Goal: Information Seeking & Learning: Learn about a topic

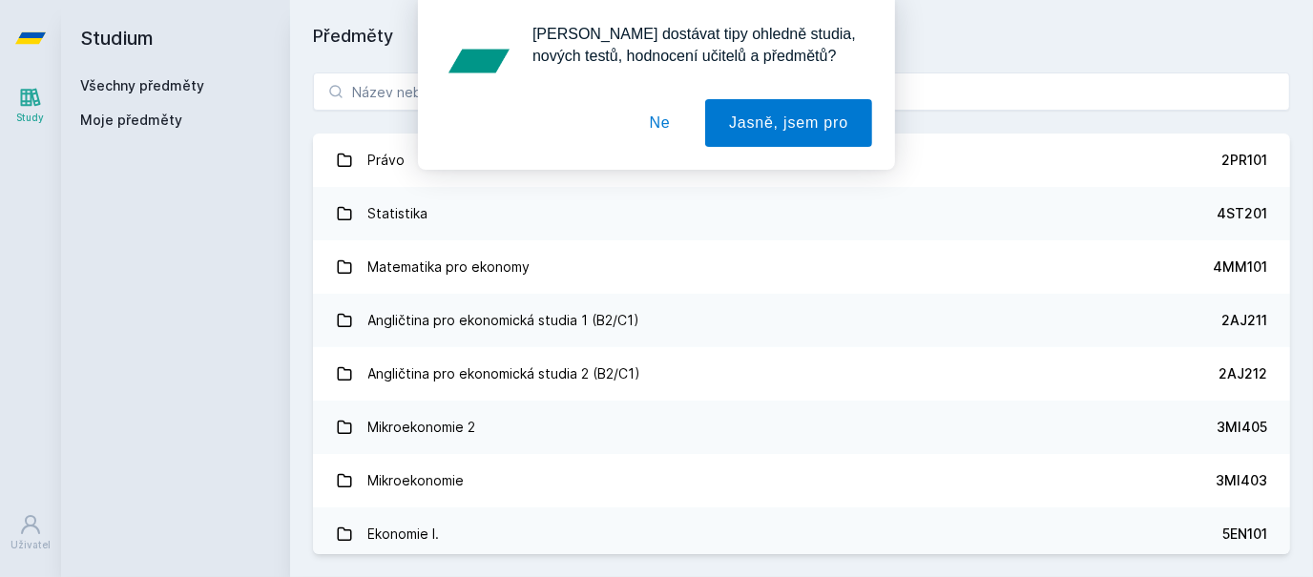
click at [665, 130] on button "Ne" at bounding box center [660, 123] width 69 height 48
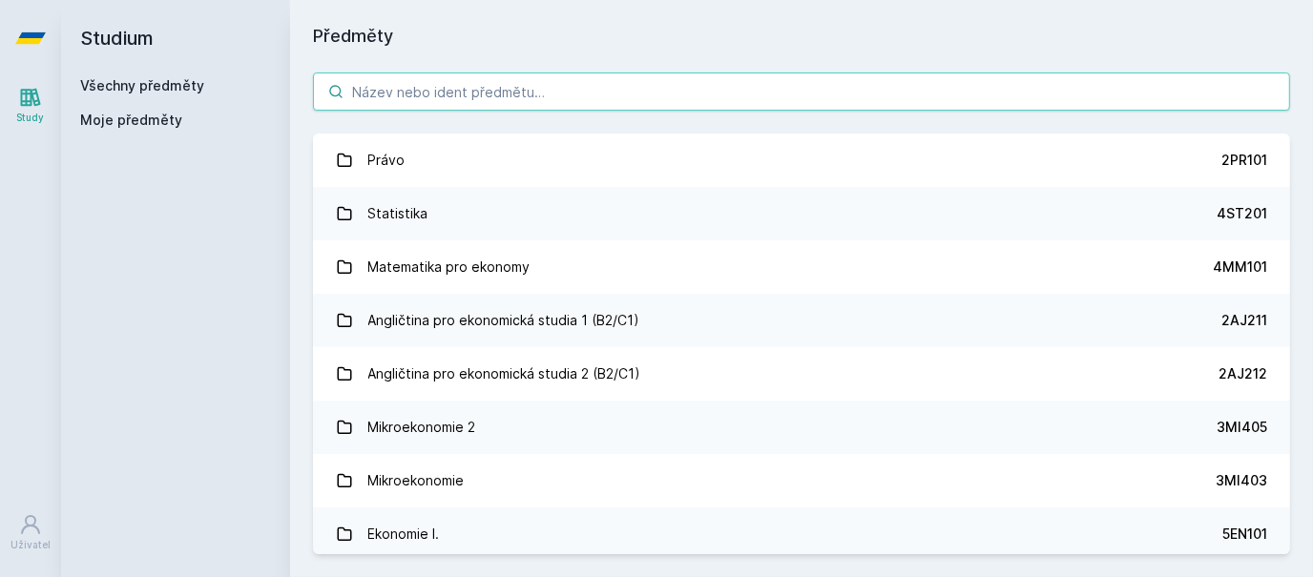
click at [491, 94] on input "search" at bounding box center [801, 92] width 977 height 38
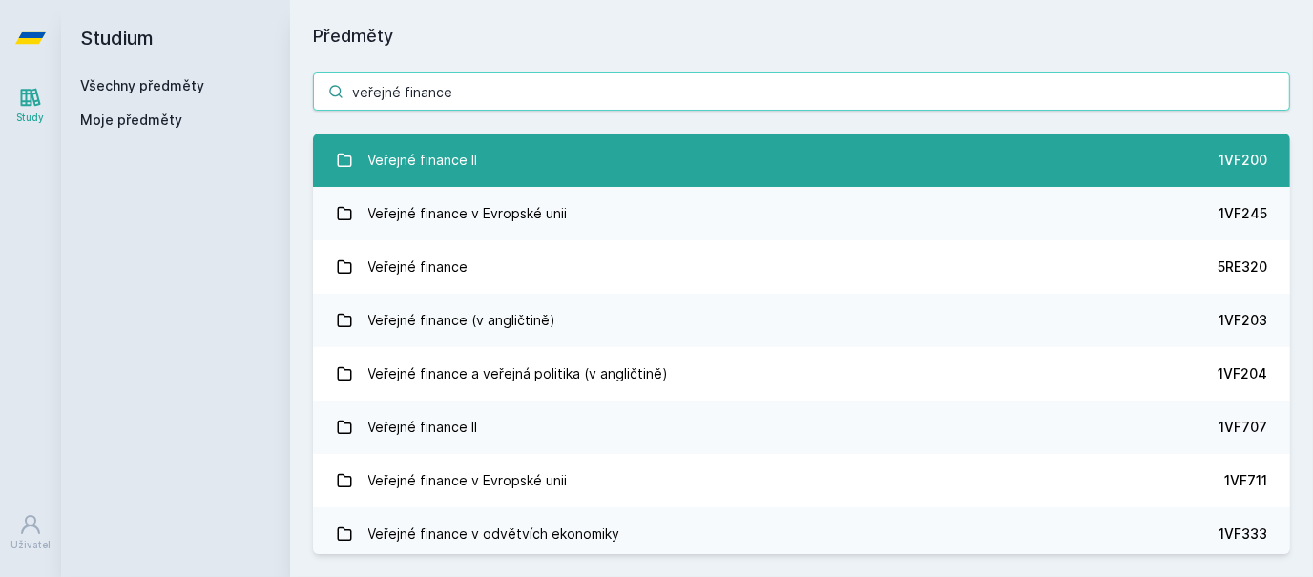
type input "veřejné finance"
click at [547, 167] on link "Veřejné finance II 1VF200" at bounding box center [801, 160] width 977 height 53
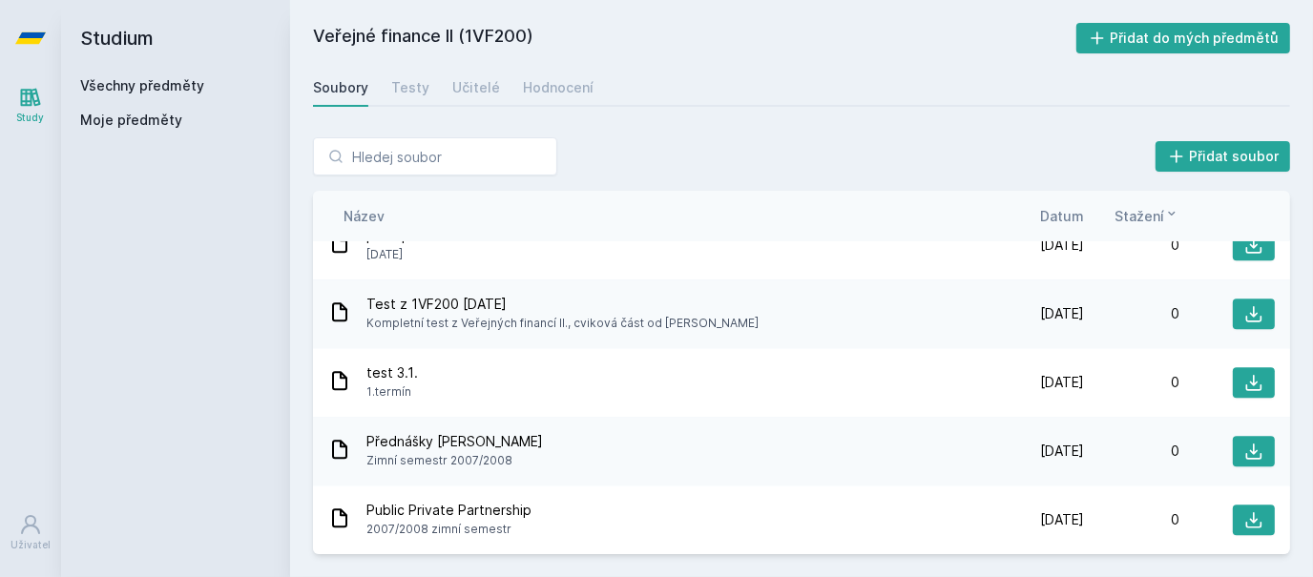
scroll to position [3621, 0]
click at [409, 90] on div "Testy" at bounding box center [410, 87] width 38 height 19
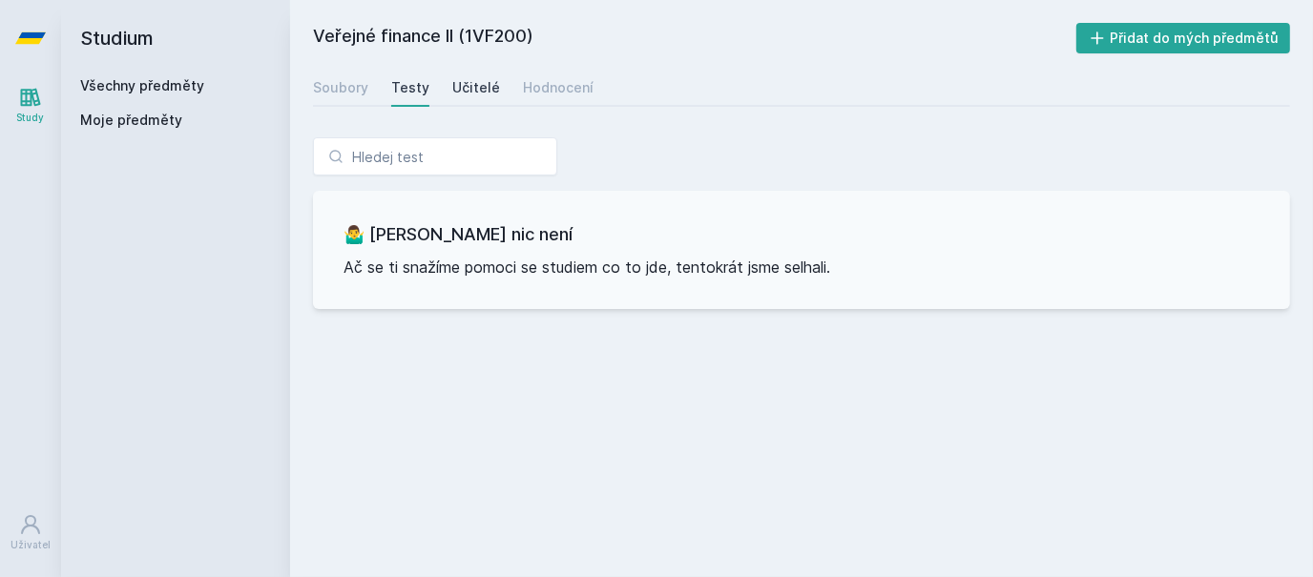
click at [462, 92] on div "Učitelé" at bounding box center [476, 87] width 48 height 19
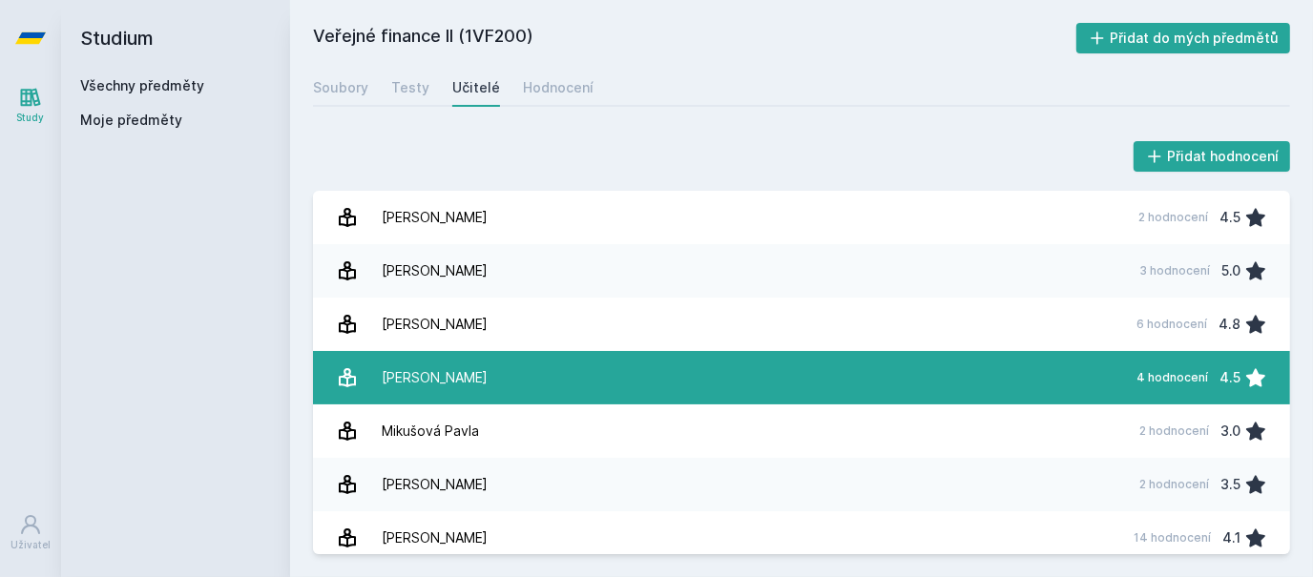
scroll to position [222, 0]
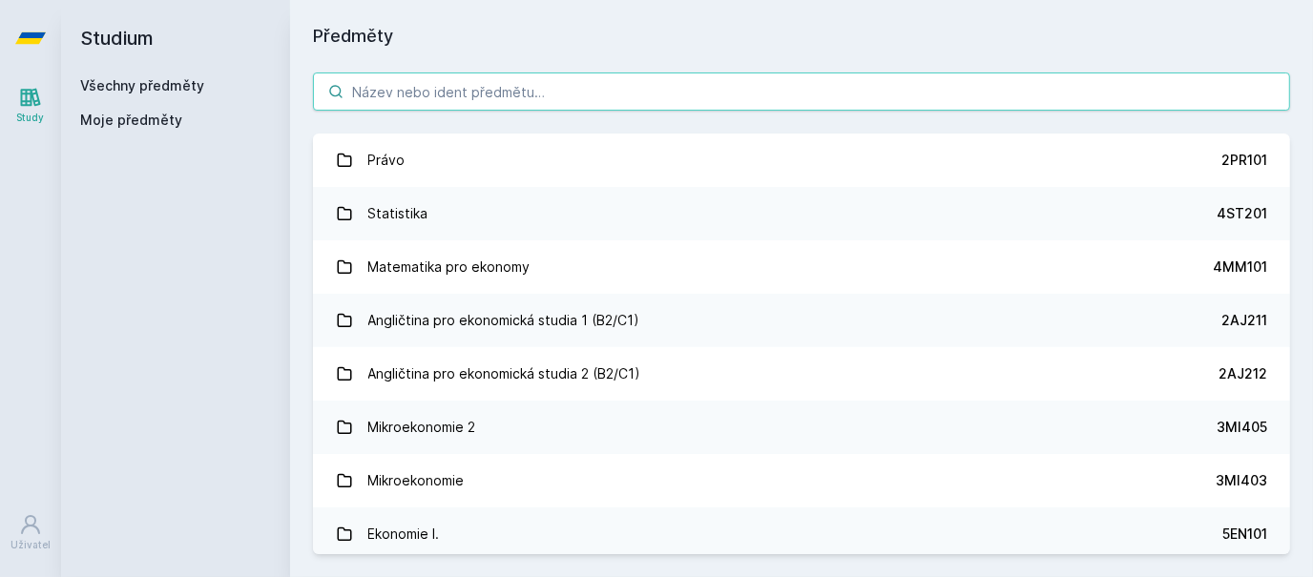
click at [418, 91] on input "search" at bounding box center [801, 92] width 977 height 38
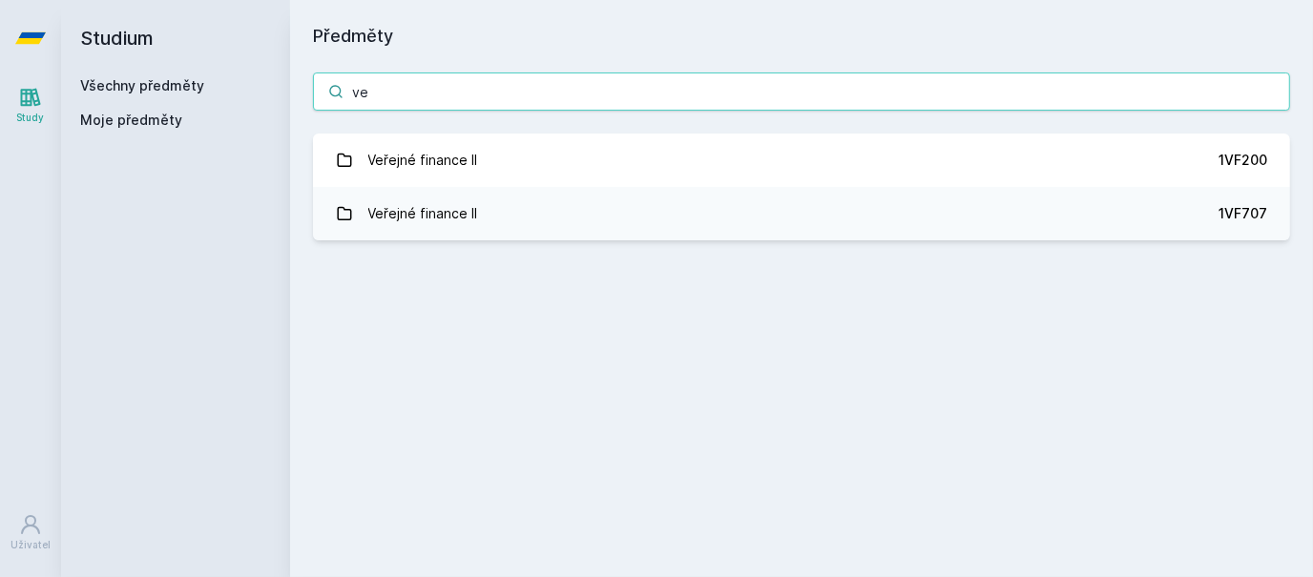
type input "v"
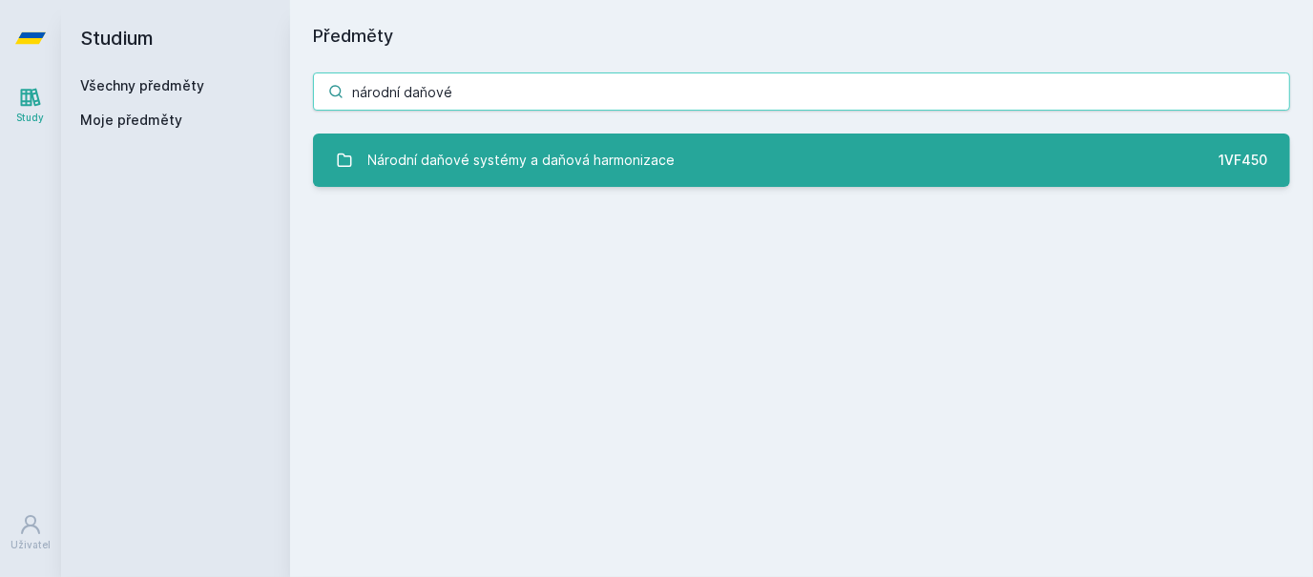
type input "národní daňové"
click at [439, 173] on div "Národní daňové systémy a daňová harmonizace" at bounding box center [521, 160] width 307 height 38
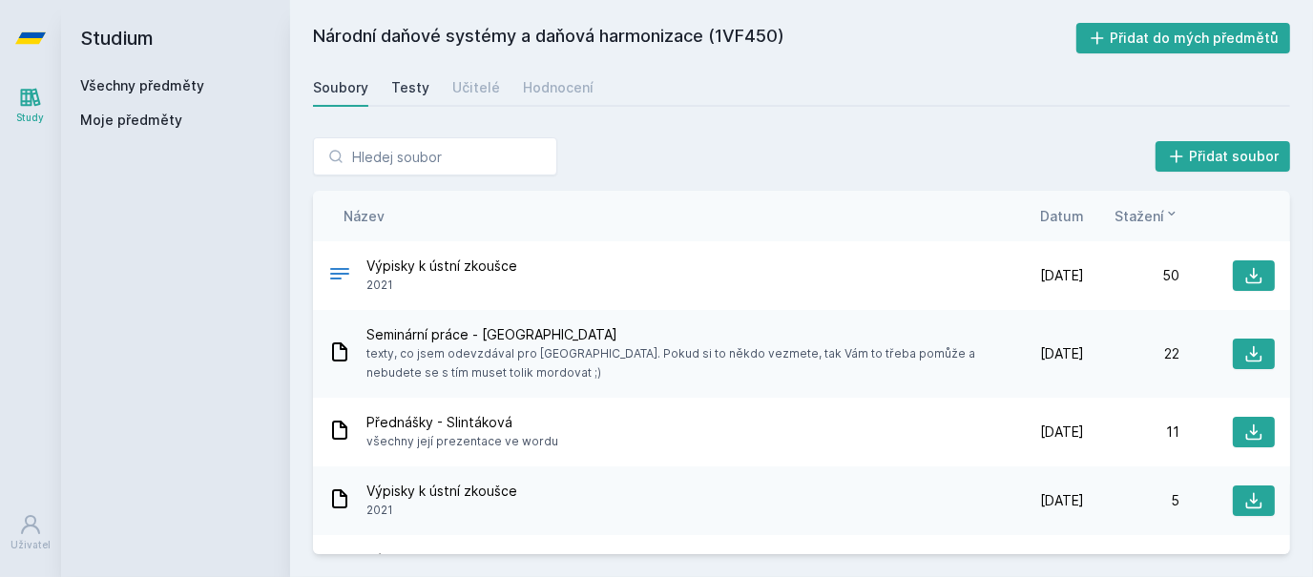
click at [405, 82] on div "Testy" at bounding box center [410, 87] width 38 height 19
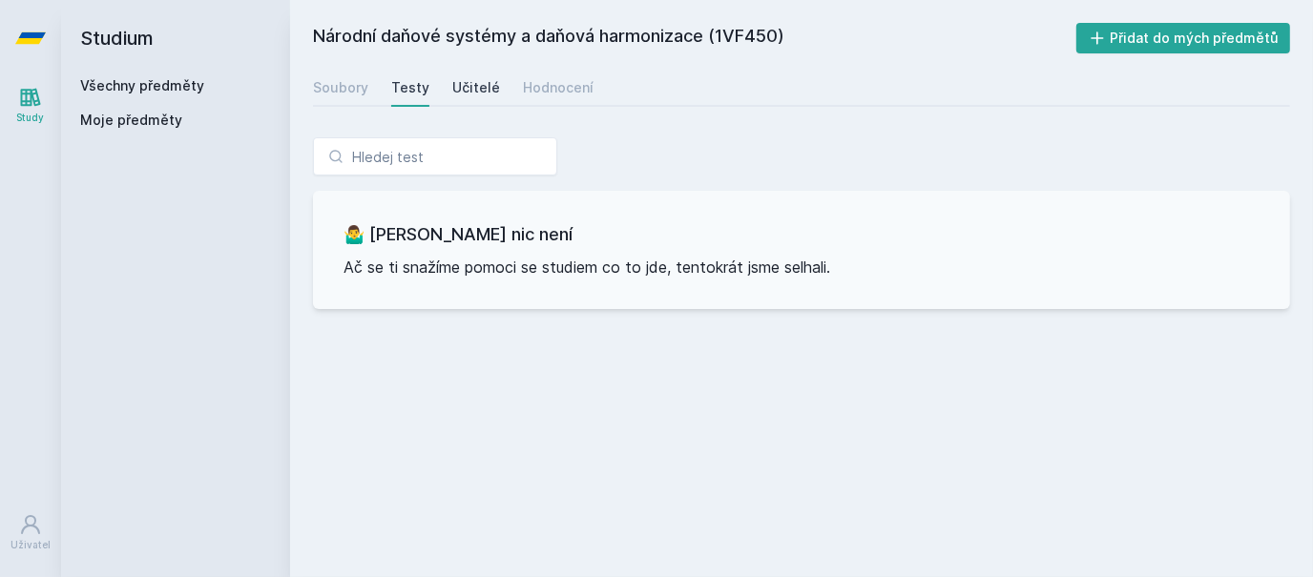
click at [452, 98] on link "Učitelé" at bounding box center [476, 88] width 48 height 38
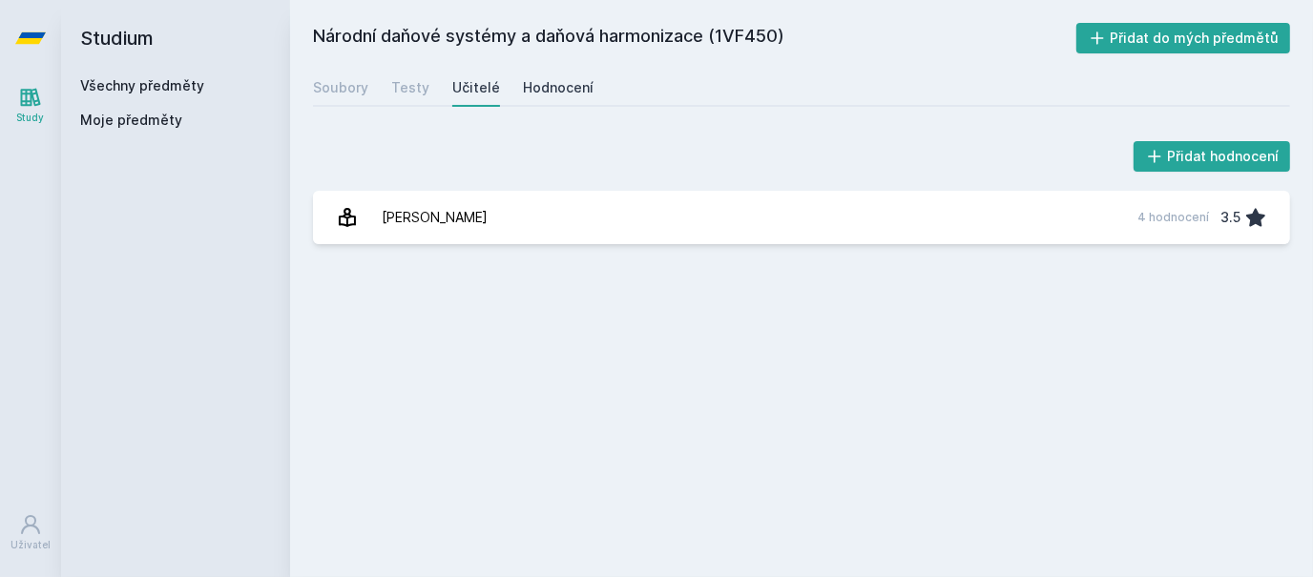
click at [523, 94] on div "Hodnocení" at bounding box center [558, 87] width 71 height 19
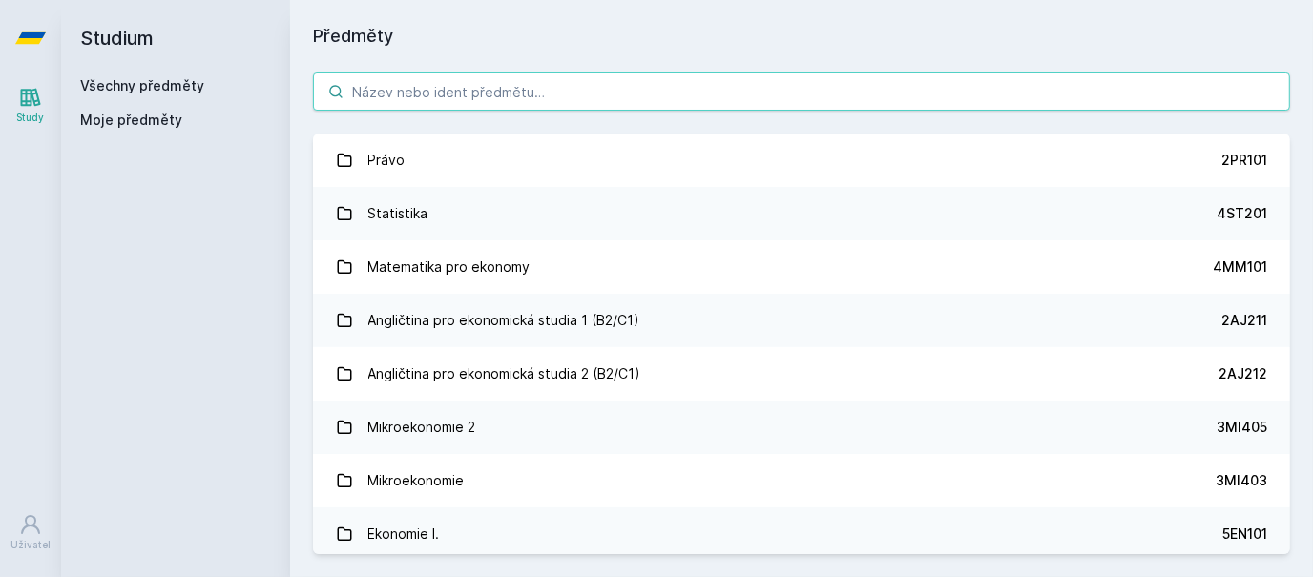
click at [381, 92] on input "search" at bounding box center [801, 92] width 977 height 38
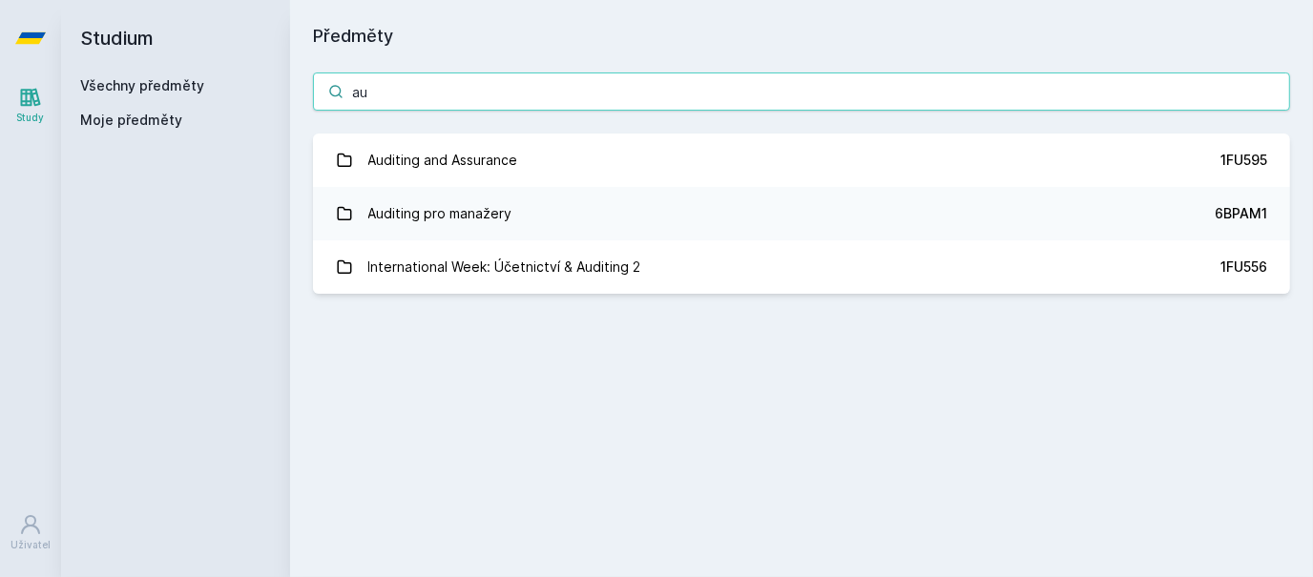
type input "a"
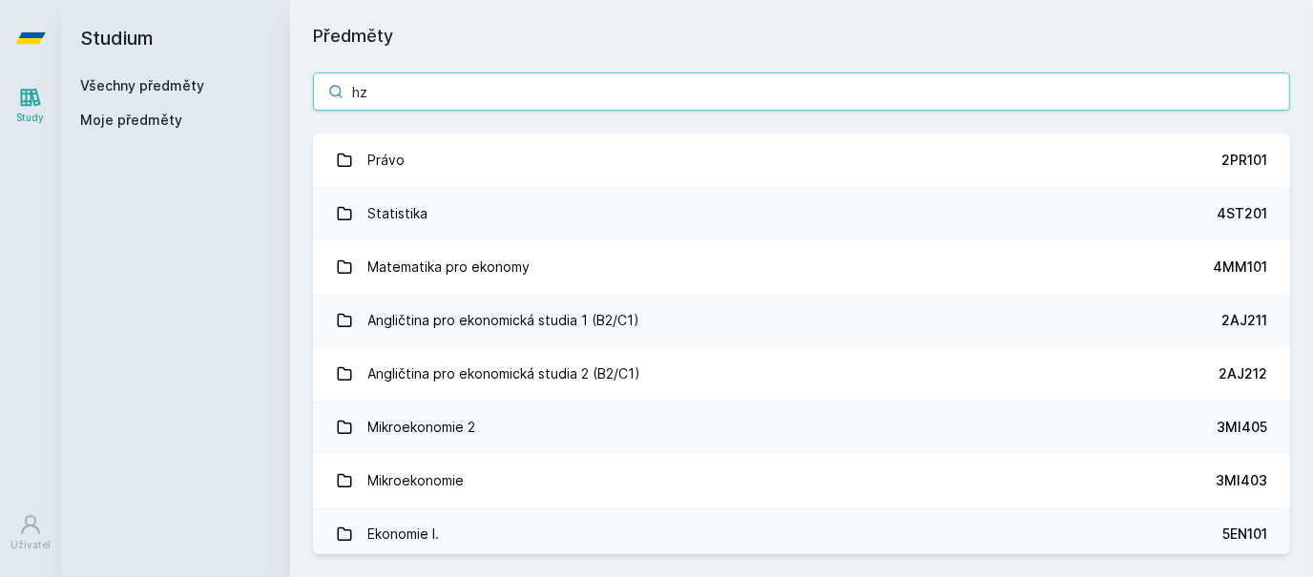
type input "h"
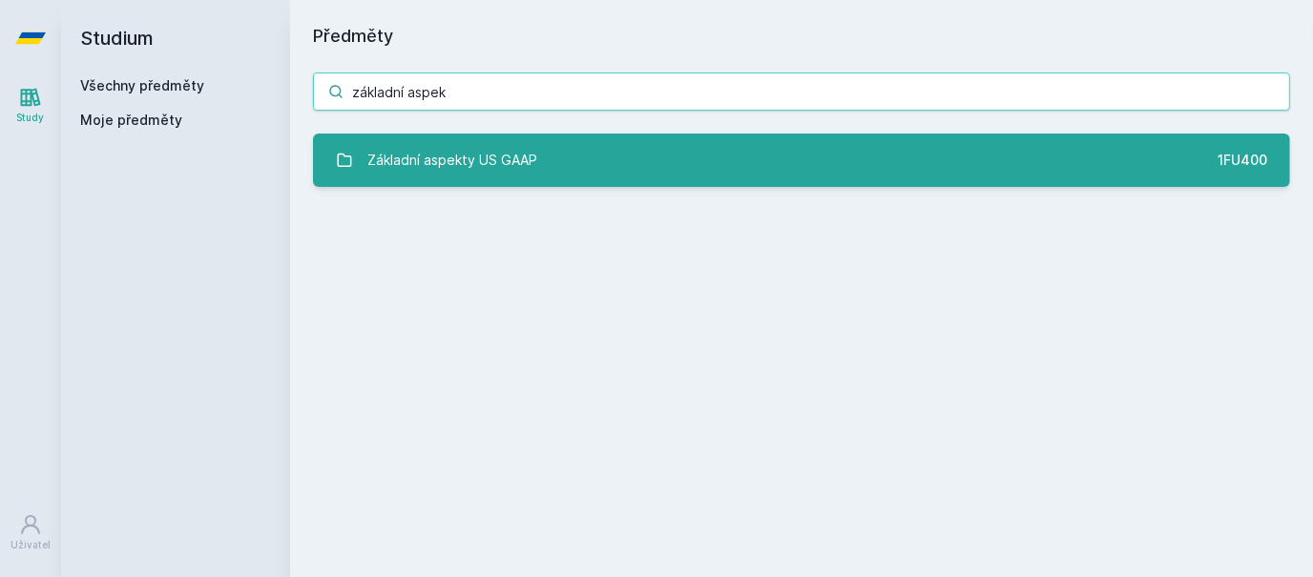
type input "základní aspek"
click at [447, 157] on div "Základní aspekty US GAAP" at bounding box center [453, 160] width 170 height 38
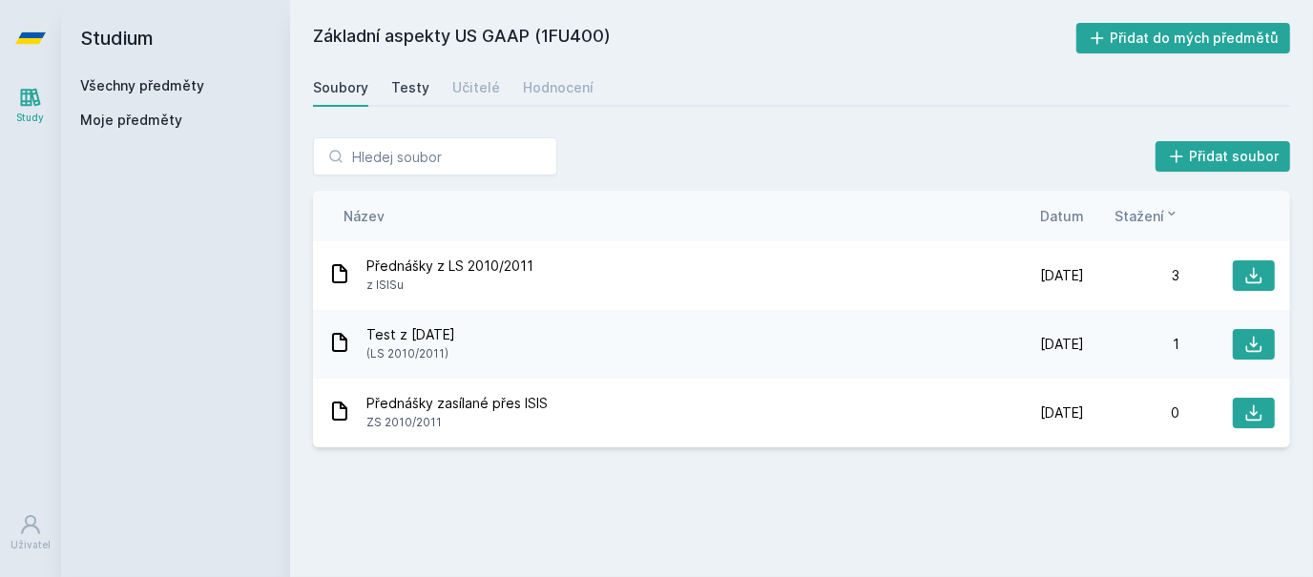
click at [408, 89] on div "Testy" at bounding box center [410, 87] width 38 height 19
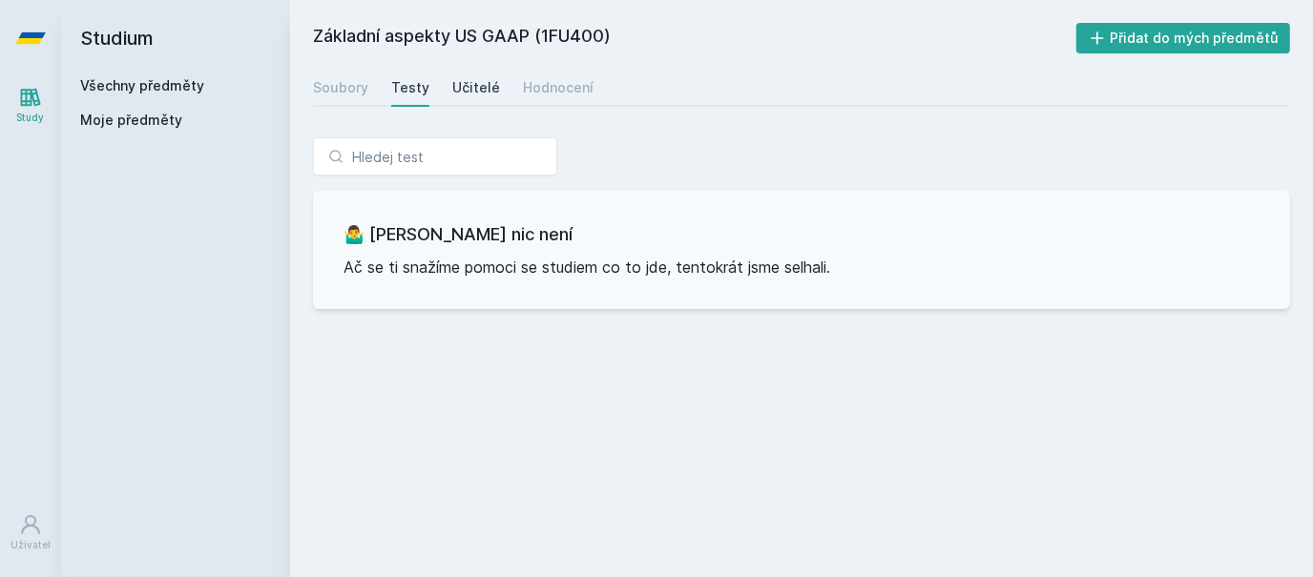
click at [470, 87] on div "Učitelé" at bounding box center [476, 87] width 48 height 19
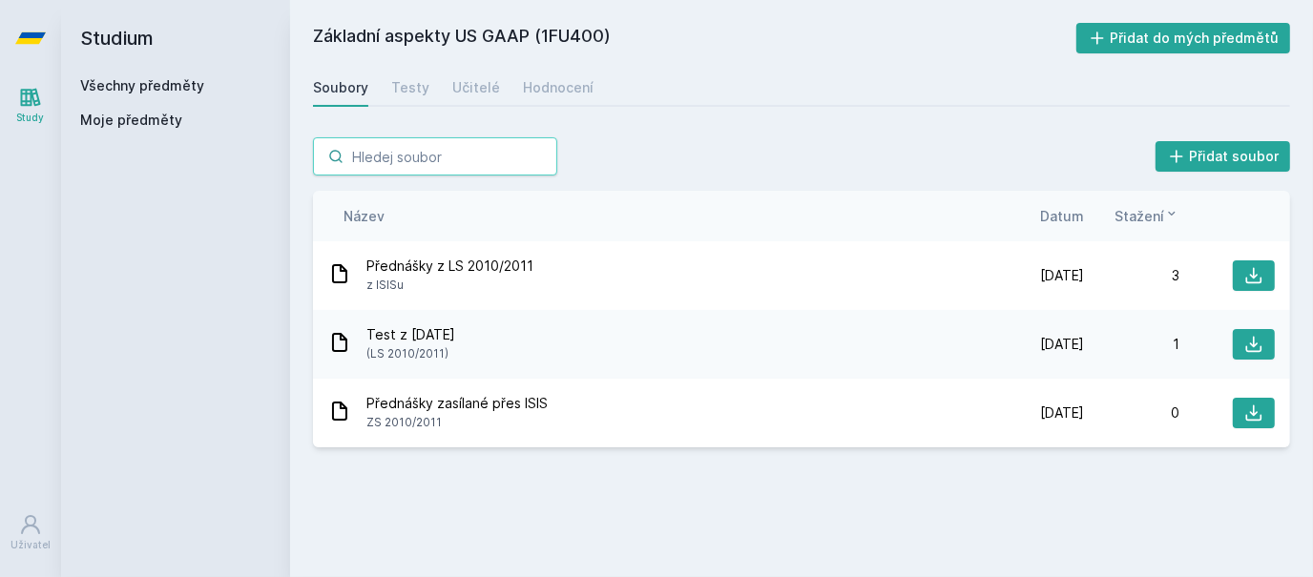
click at [422, 159] on input "search" at bounding box center [435, 156] width 244 height 38
type input "účetn"
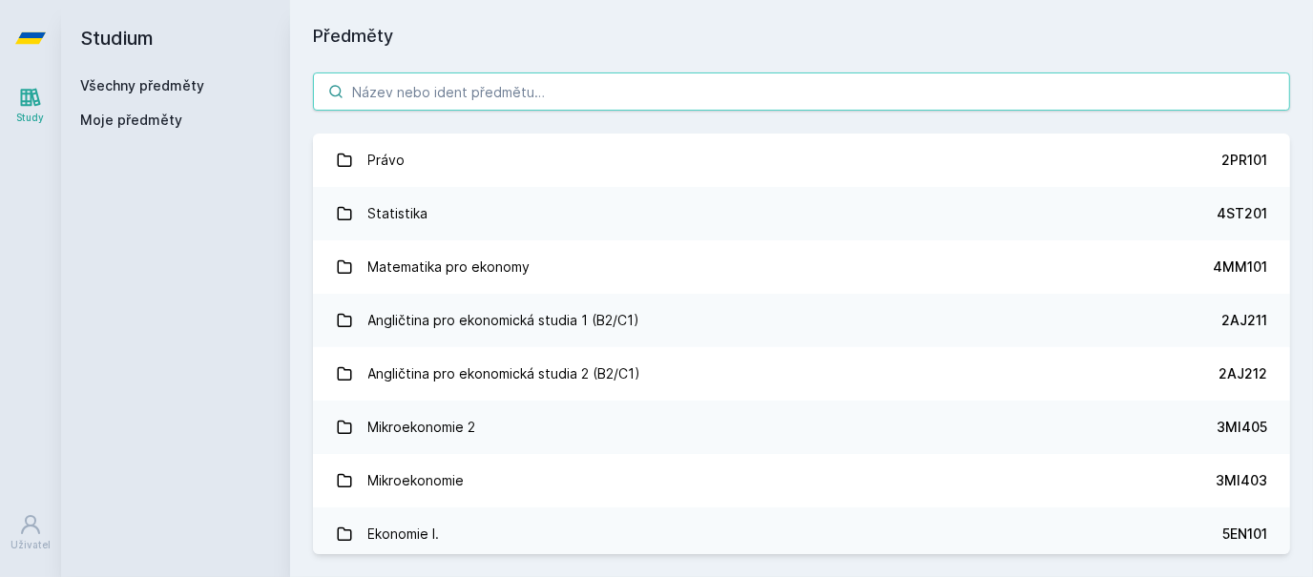
click at [473, 96] on input "search" at bounding box center [801, 92] width 977 height 38
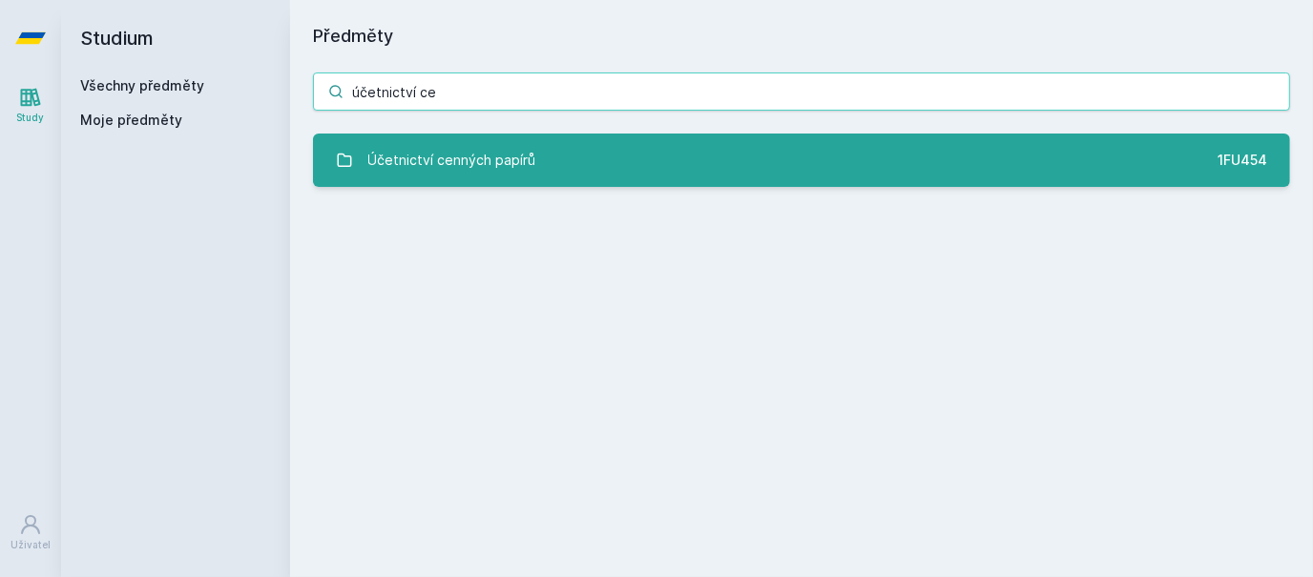
type input "účetnictví ce"
click at [510, 186] on link "Účetnictví cenných papírů 1FU454" at bounding box center [801, 160] width 977 height 53
